Goal: Information Seeking & Learning: Learn about a topic

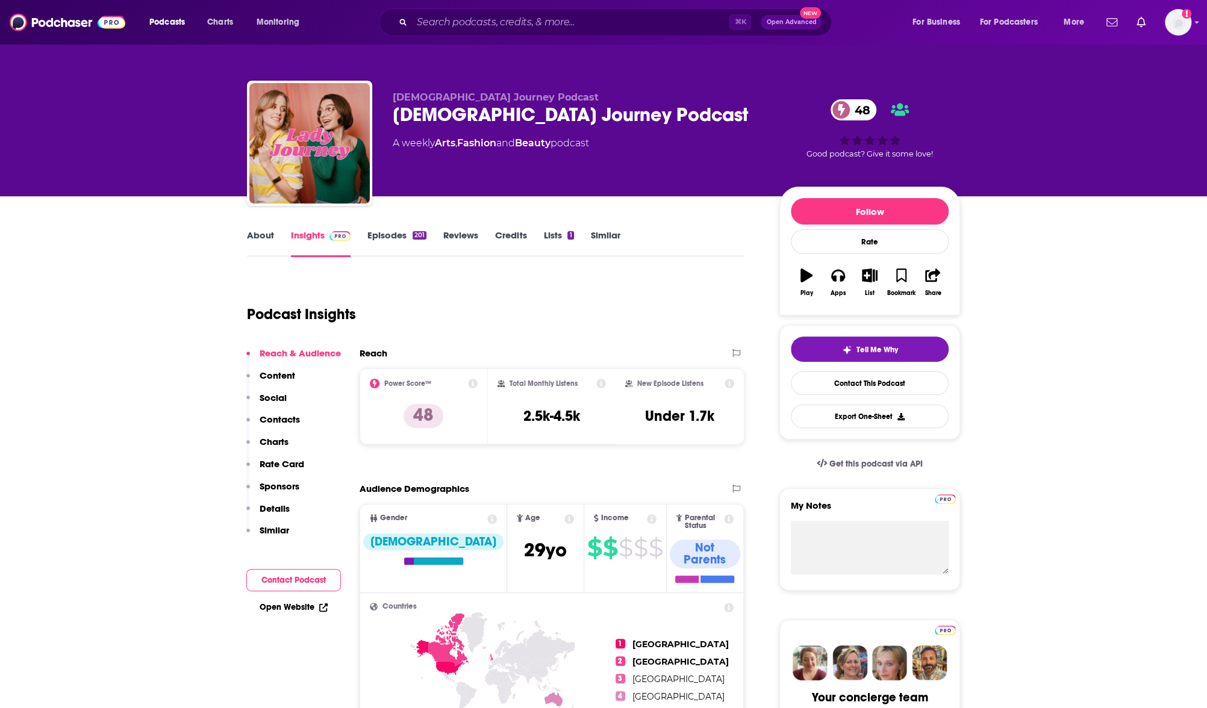
click at [270, 236] on link "About" at bounding box center [260, 243] width 27 height 28
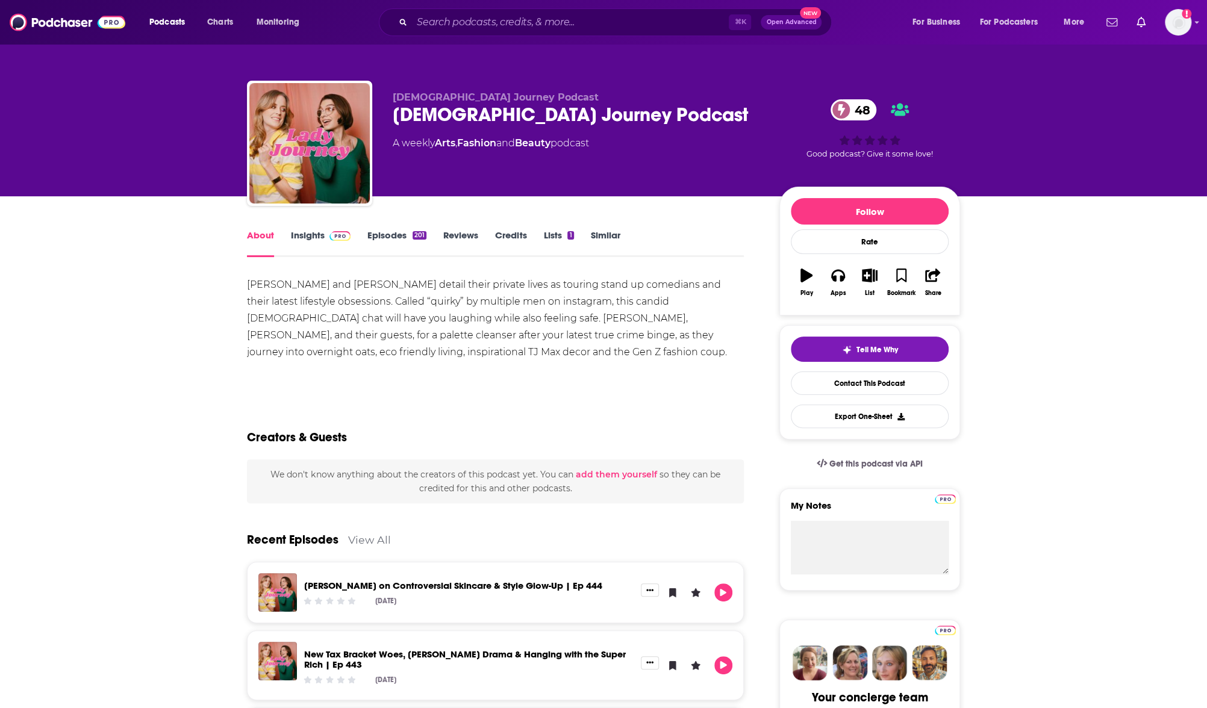
click at [332, 247] on link "Insights" at bounding box center [321, 243] width 60 height 28
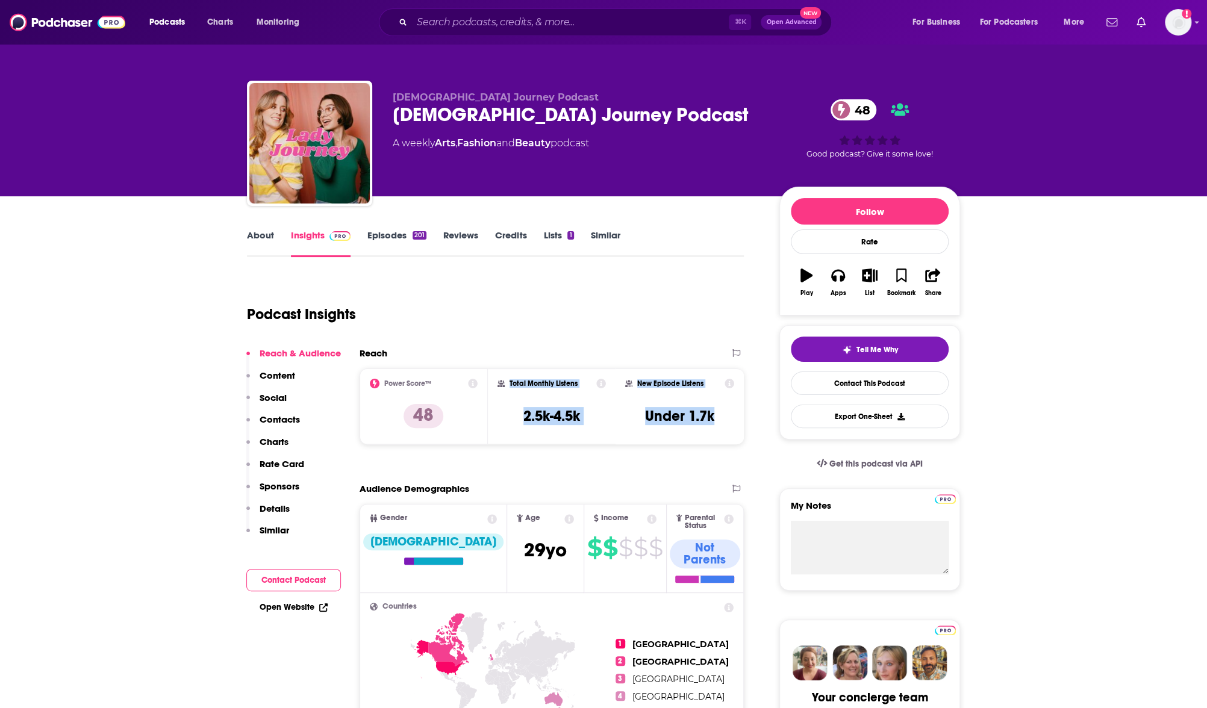
drag, startPoint x: 476, startPoint y: 376, endPoint x: 517, endPoint y: 386, distance: 41.6
click at [505, 385] on div "Power Score™ 48 Total Monthly Listens 2.5k-4.5k New Episode Listens Under 1.7k" at bounding box center [552, 407] width 384 height 76
copy div "Total Monthly Listens 2.5k-4.5k New Episode Listens Under 1.7k"
